Goal: Find contact information: Find contact information

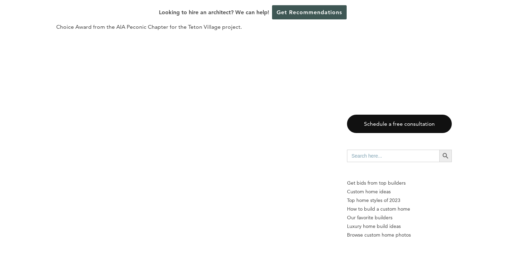
scroll to position [3310, 0]
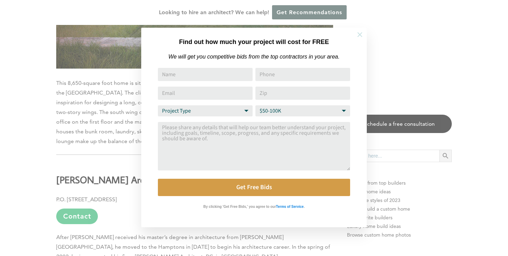
click at [361, 33] on icon at bounding box center [359, 34] width 5 height 5
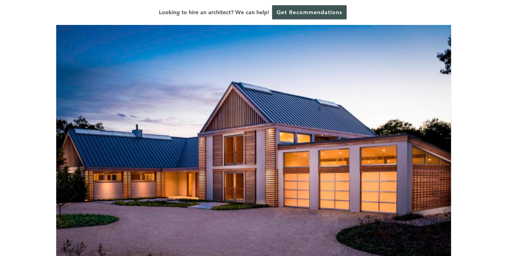
scroll to position [0, 0]
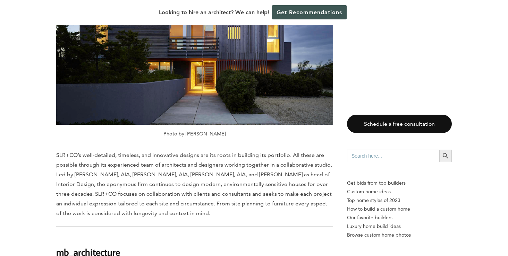
scroll to position [1748, 0]
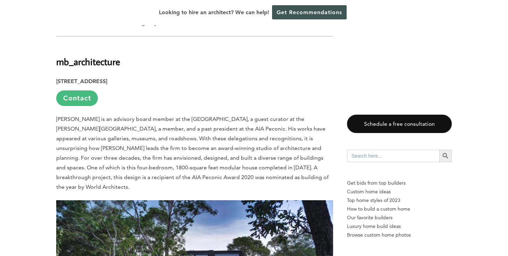
click at [84, 99] on link "Contact" at bounding box center [77, 99] width 42 height 16
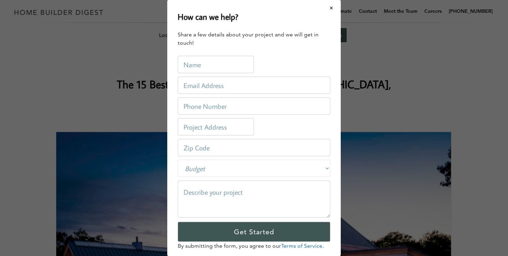
scroll to position [0, 0]
click at [333, 8] on button "Close modal" at bounding box center [331, 8] width 18 height 15
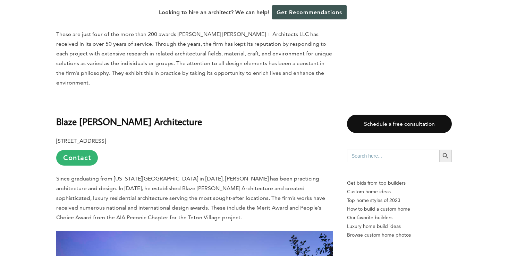
scroll to position [2939, 0]
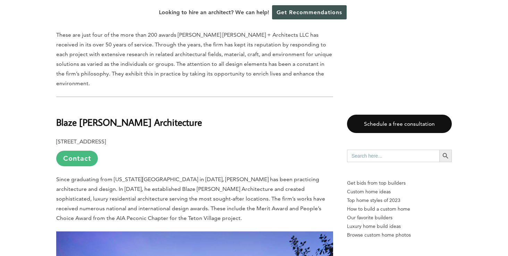
click at [76, 151] on link "Contact" at bounding box center [77, 159] width 42 height 16
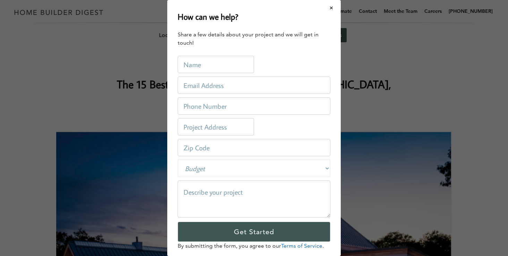
scroll to position [15, 0]
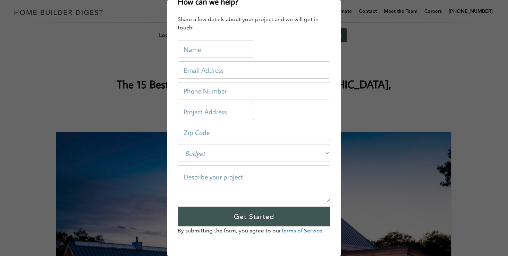
click at [406, 63] on div "How can we help? Share a few details about your project and we will get in touc…" at bounding box center [254, 128] width 508 height 256
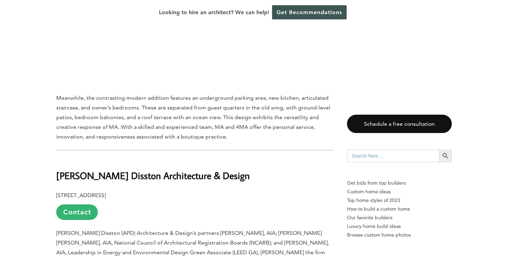
scroll to position [0, 0]
